Goal: Find specific page/section: Find specific page/section

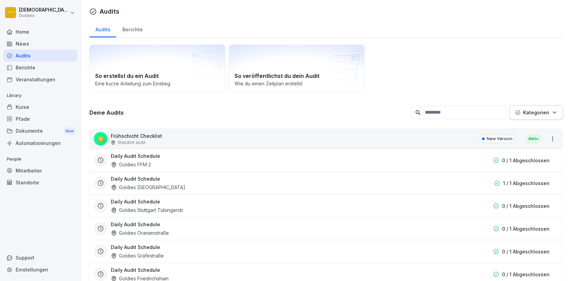
click at [139, 30] on div "Berichte" at bounding box center [132, 28] width 32 height 17
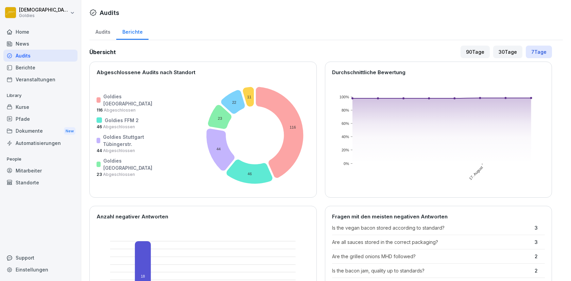
click at [512, 49] on div "30 Tage" at bounding box center [507, 52] width 29 height 13
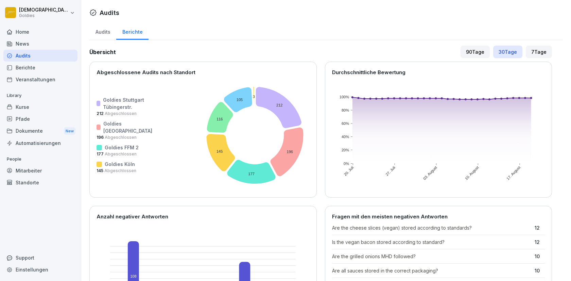
click at [28, 65] on div "Berichte" at bounding box center [40, 68] width 74 height 12
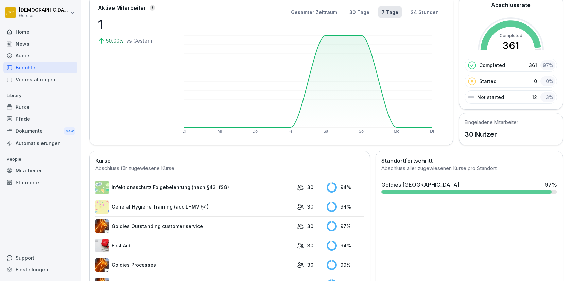
scroll to position [48, 0]
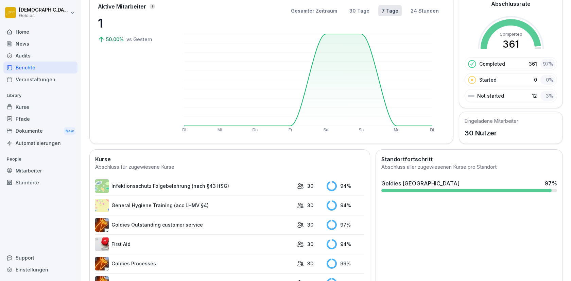
click at [342, 191] on td "94 %" at bounding box center [343, 185] width 41 height 19
click at [317, 185] on div "30" at bounding box center [310, 185] width 26 height 7
click at [308, 188] on p "30" at bounding box center [310, 185] width 6 height 7
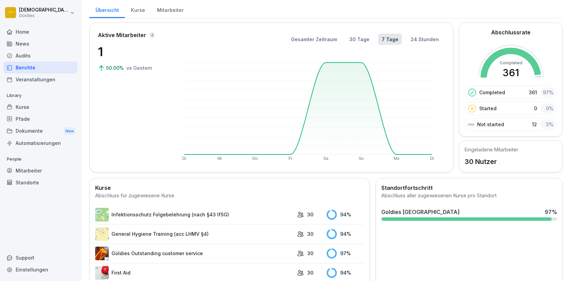
scroll to position [0, 0]
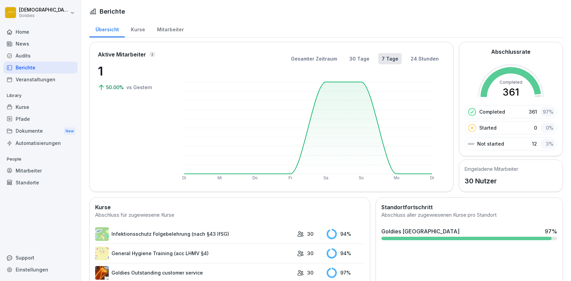
click at [139, 29] on div "Kurse" at bounding box center [138, 28] width 26 height 17
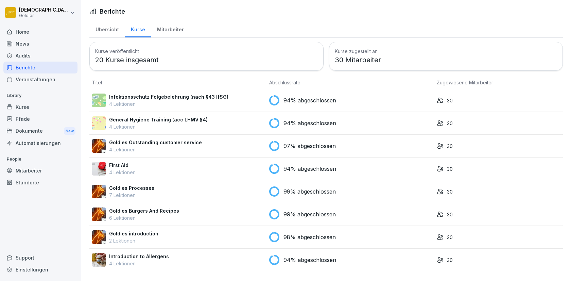
click at [177, 27] on div "Mitarbeiter" at bounding box center [170, 28] width 39 height 17
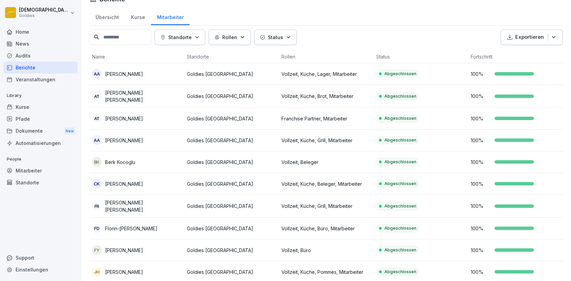
scroll to position [15, 0]
